Goal: Transaction & Acquisition: Purchase product/service

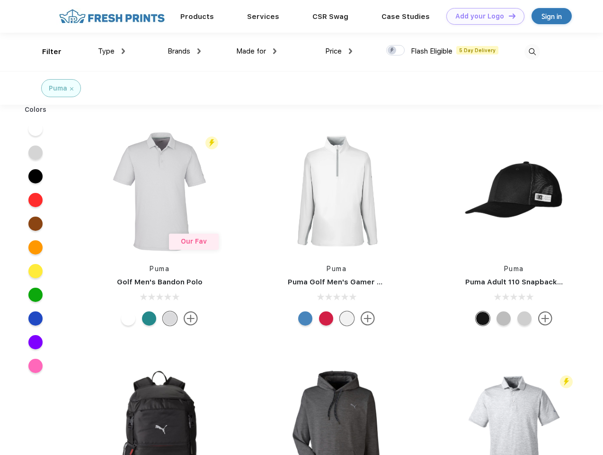
click at [482, 16] on link "Add your Logo Design Tool" at bounding box center [486, 16] width 78 height 17
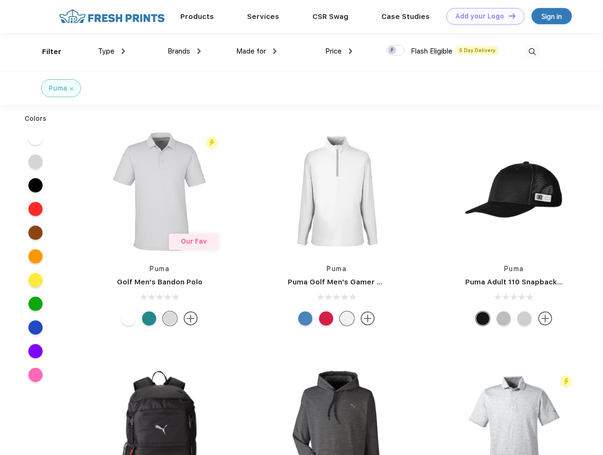
click at [0, 0] on div "Design Tool" at bounding box center [0, 0] width 0 height 0
click at [508, 16] on link "Add your Logo Design Tool" at bounding box center [486, 16] width 78 height 17
click at [45, 52] on div "Filter" at bounding box center [51, 51] width 19 height 11
click at [112, 51] on span "Type" at bounding box center [106, 51] width 17 height 9
click at [184, 51] on span "Brands" at bounding box center [179, 51] width 23 height 9
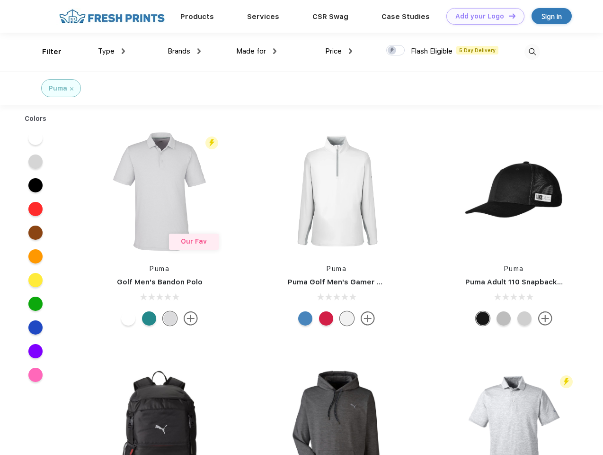
click at [257, 51] on span "Made for" at bounding box center [251, 51] width 30 height 9
click at [339, 51] on span "Price" at bounding box center [333, 51] width 17 height 9
click at [396, 51] on div at bounding box center [395, 50] width 18 height 10
click at [393, 51] on input "checkbox" at bounding box center [389, 48] width 6 height 6
click at [532, 52] on img at bounding box center [533, 52] width 16 height 16
